Goal: Navigation & Orientation: Find specific page/section

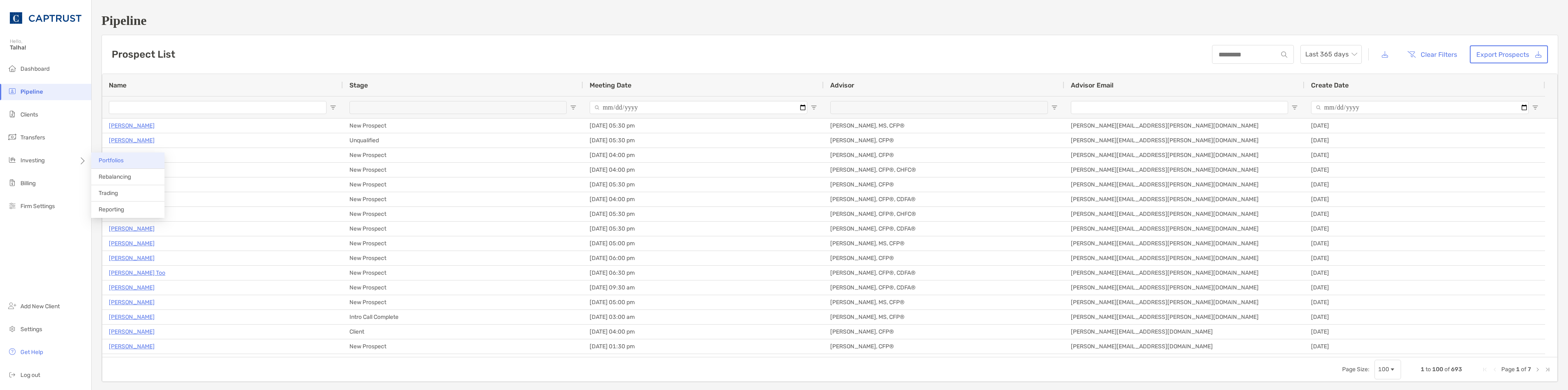
click at [110, 164] on li "Portfolios" at bounding box center [128, 161] width 73 height 16
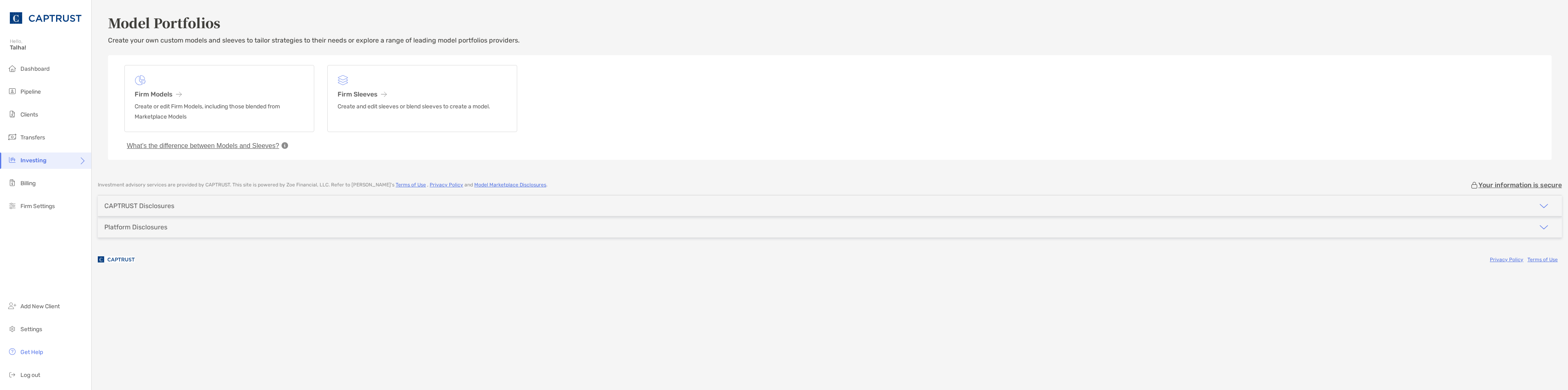
click at [168, 211] on div "CAPTRUST Disclosures" at bounding box center [139, 206] width 83 height 21
click at [155, 258] on div "Platform Disclosures" at bounding box center [136, 259] width 63 height 8
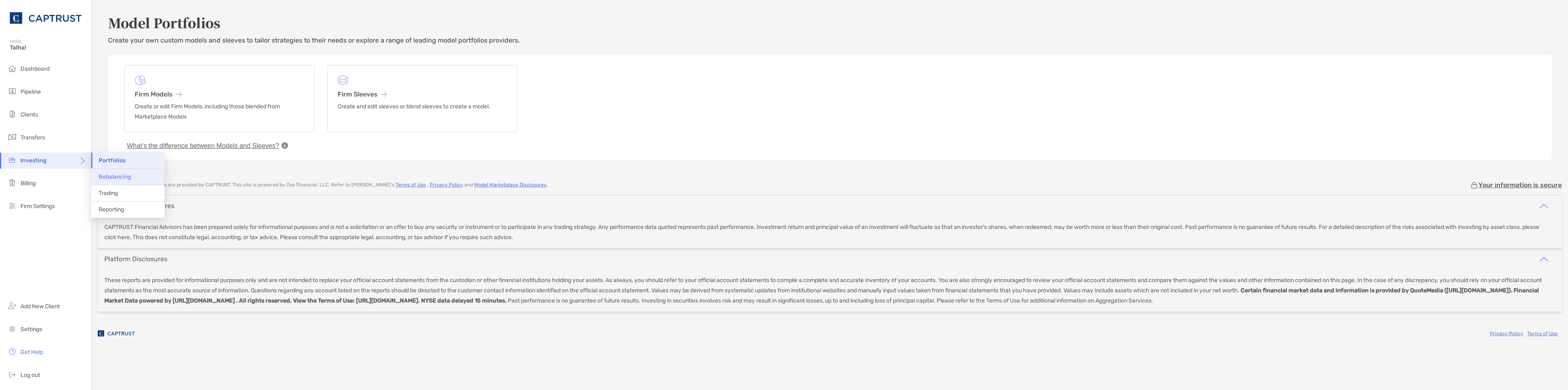
click at [125, 177] on span "Rebalancing" at bounding box center [114, 176] width 32 height 7
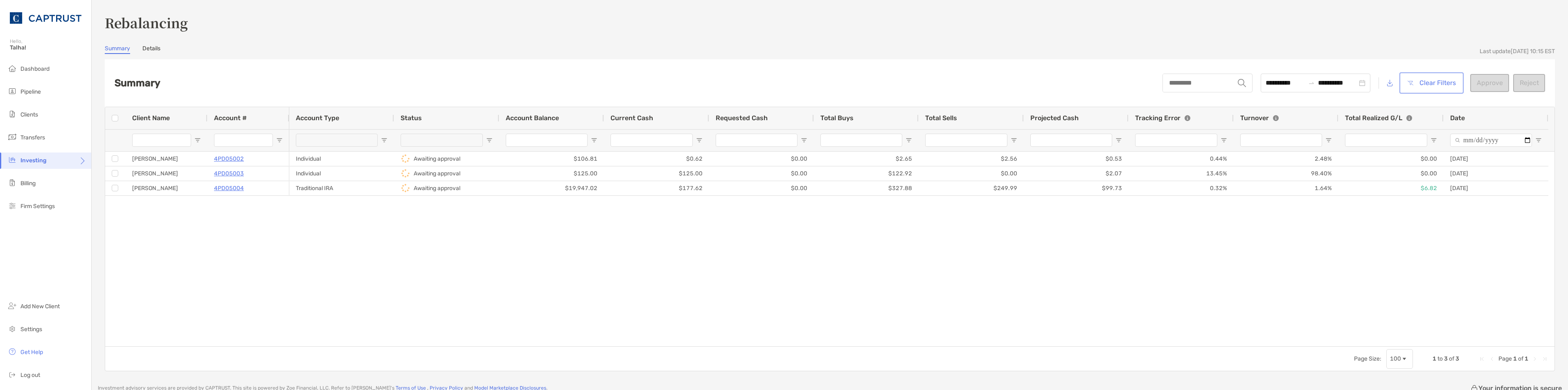
click at [1438, 84] on button "Clear Filters" at bounding box center [1432, 83] width 61 height 18
click at [508, 266] on div "Individual Awaiting approval $106.81 $0.62 $0.00 $2.65 $2.56 $0.53 0.44% 2.48% …" at bounding box center [922, 249] width 1265 height 195
click at [46, 114] on li "Clients" at bounding box center [46, 114] width 91 height 16
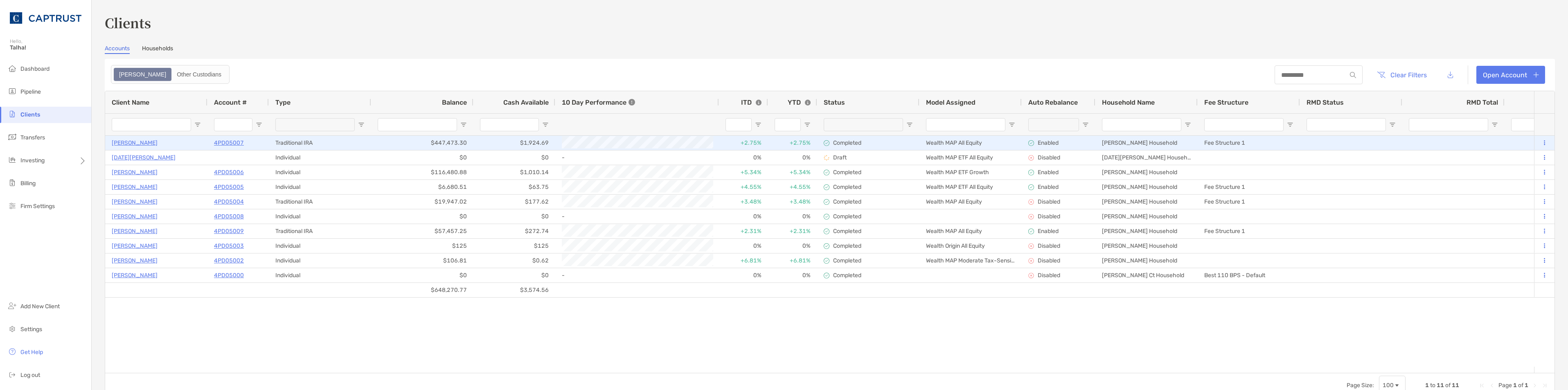
click at [231, 144] on p "4PD05007" at bounding box center [229, 143] width 30 height 10
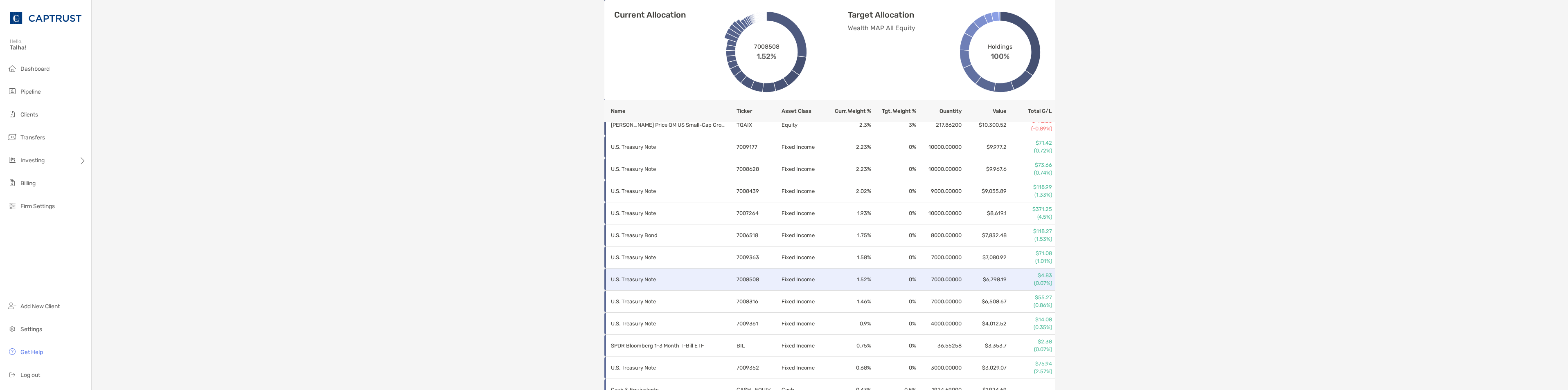
scroll to position [615, 0]
